Goal: Task Accomplishment & Management: Use online tool/utility

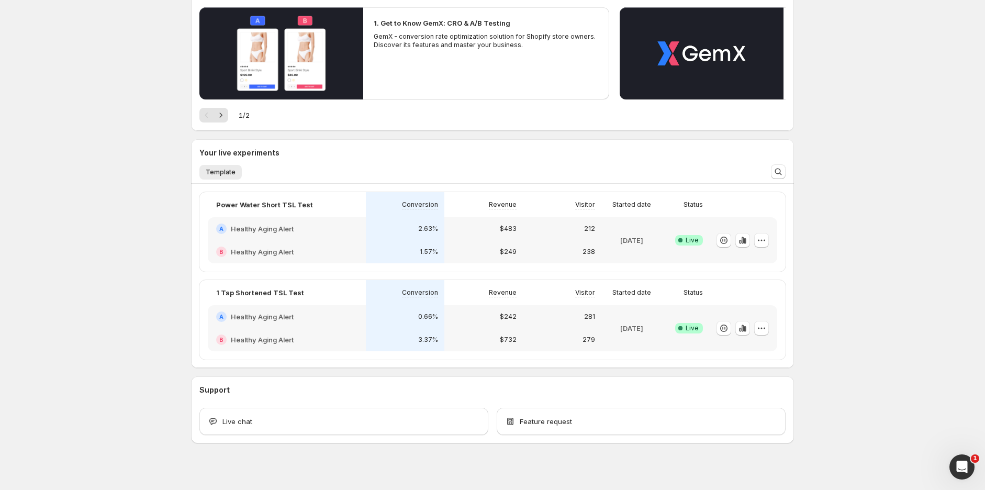
click at [541, 342] on div "279" at bounding box center [562, 339] width 66 height 10
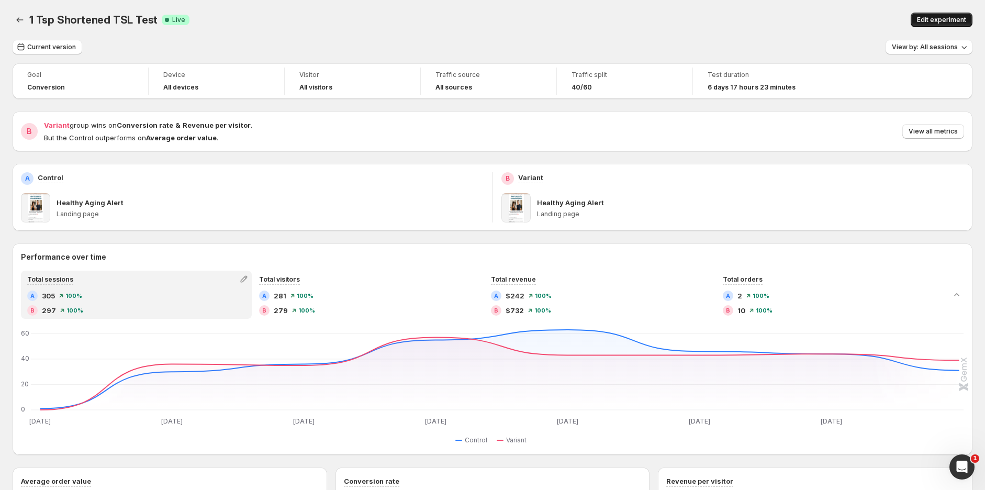
click at [953, 18] on span "Edit experiment" at bounding box center [941, 20] width 49 height 8
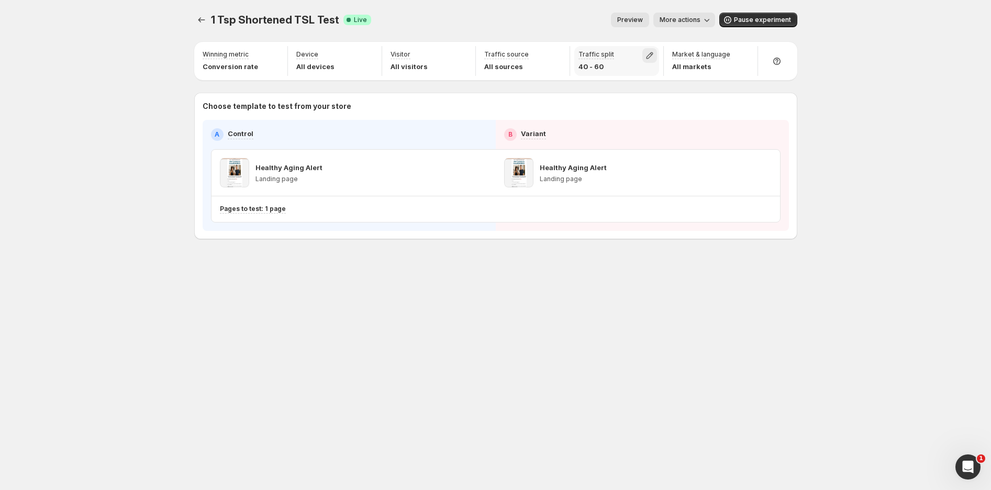
click at [647, 55] on icon "button" at bounding box center [649, 55] width 7 height 7
drag, startPoint x: 634, startPoint y: 77, endPoint x: 614, endPoint y: 77, distance: 20.4
type input "**"
click at [614, 77] on input "range" at bounding box center [648, 78] width 151 height 15
click at [849, 76] on div "1 Tsp Shortened TSL Test. This page is ready 1 Tsp Shortened TSL Test Success C…" at bounding box center [495, 245] width 991 height 490
